Goal: Use online tool/utility

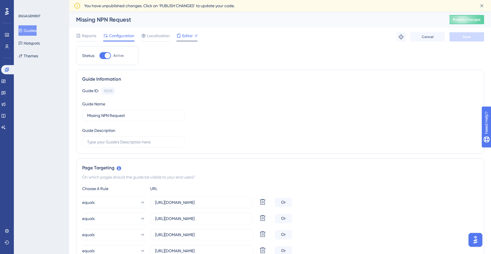
click at [183, 35] on span "Editor" at bounding box center [187, 35] width 11 height 7
click at [185, 35] on span "Editor" at bounding box center [187, 35] width 11 height 7
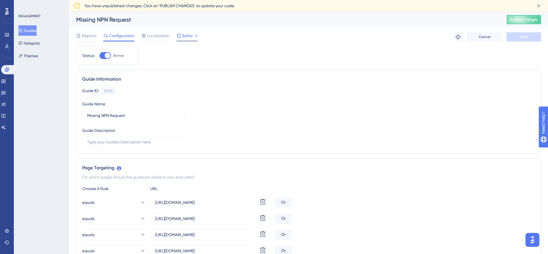
click at [186, 35] on span "Editor" at bounding box center [187, 35] width 11 height 7
